Goal: Information Seeking & Learning: Learn about a topic

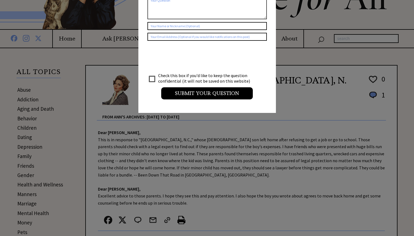
scroll to position [64, 0]
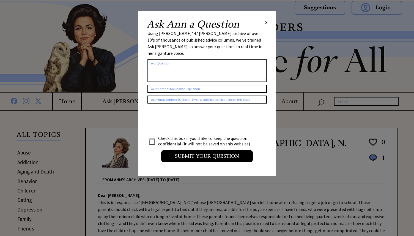
click at [266, 21] on span "X" at bounding box center [266, 22] width 2 height 5
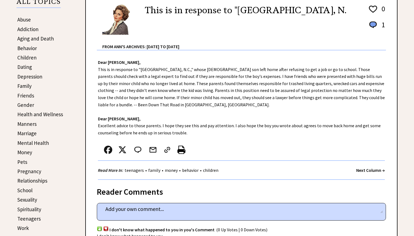
scroll to position [132, 0]
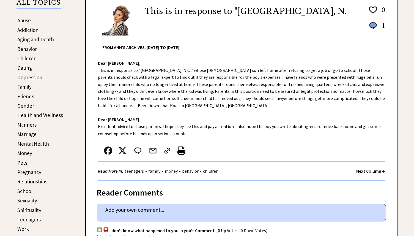
click at [21, 69] on link "Dating" at bounding box center [24, 67] width 15 height 7
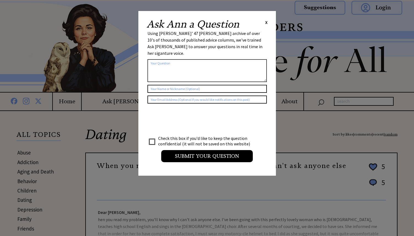
click at [264, 20] on div "Ask Ann a Question X" at bounding box center [207, 24] width 121 height 10
click at [266, 24] on span "X" at bounding box center [266, 22] width 2 height 5
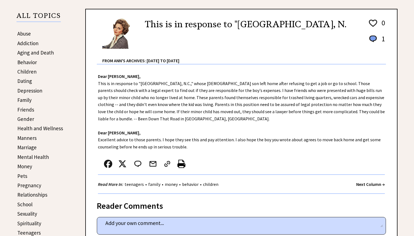
scroll to position [120, 0]
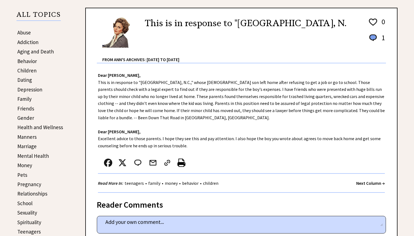
click at [27, 90] on link "Depression" at bounding box center [29, 89] width 25 height 7
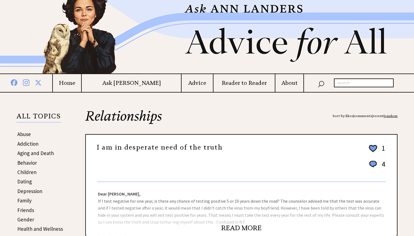
scroll to position [4, 0]
